Goal: Navigation & Orientation: Understand site structure

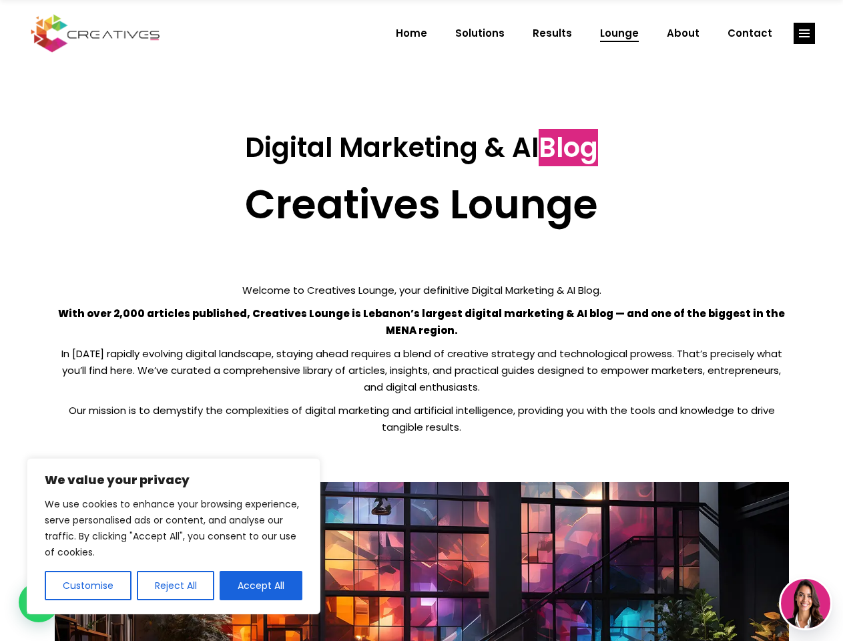
click at [421, 320] on p "With over 2,000 articles published, Creatives Lounge is Lebanon’s largest digit…" at bounding box center [422, 321] width 734 height 33
click at [87, 585] on button "Customise" at bounding box center [88, 585] width 87 height 29
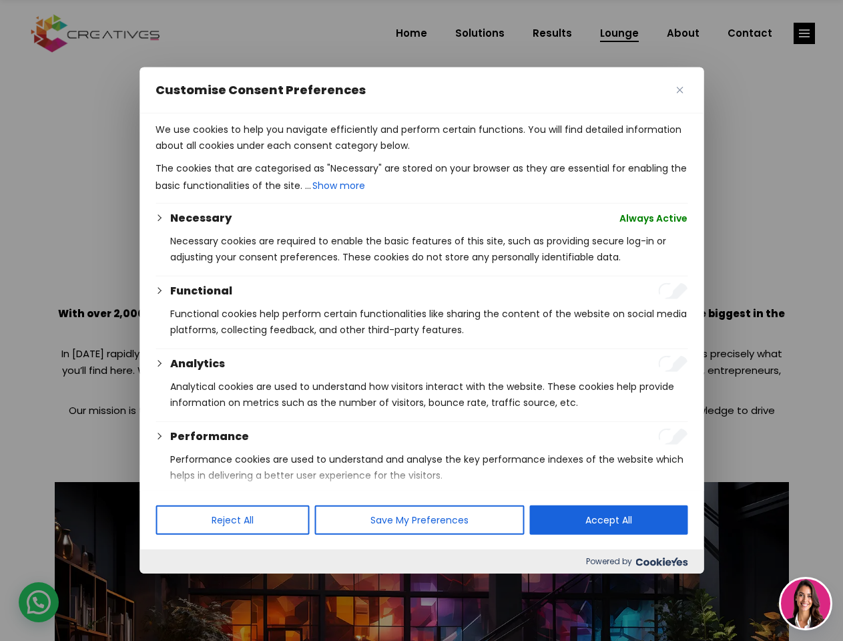
click at [175, 585] on div at bounding box center [421, 320] width 843 height 641
click at [261, 154] on p "We use cookies to help you navigate efficiently and perform certain functions. …" at bounding box center [422, 137] width 532 height 32
click at [804, 33] on div at bounding box center [421, 320] width 843 height 641
click at [806, 603] on img at bounding box center [805, 603] width 49 height 49
